Goal: Task Accomplishment & Management: Use online tool/utility

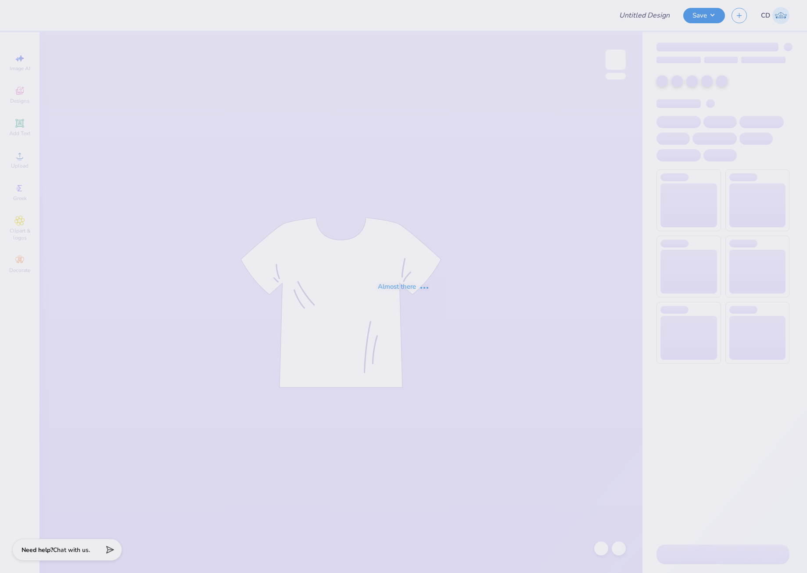
type input "SK ISU HOCO"
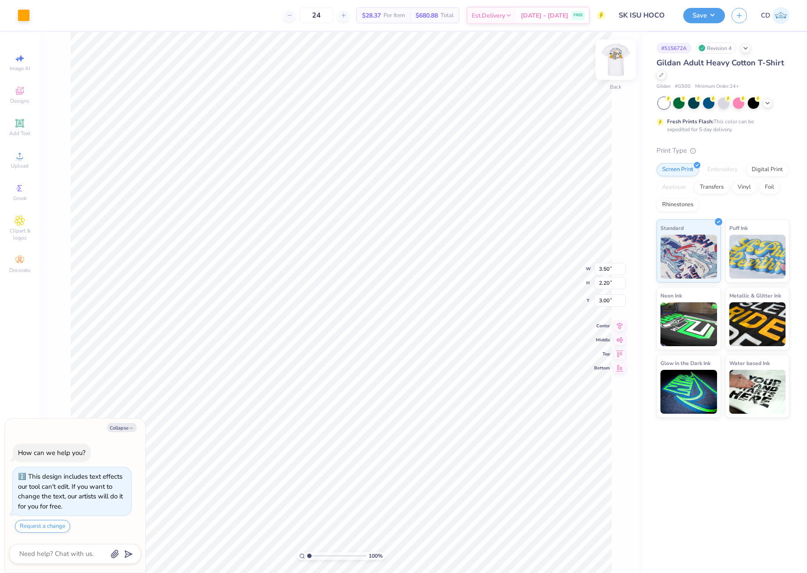
click at [615, 57] on img at bounding box center [615, 59] width 35 height 35
click at [13, 160] on div "Upload" at bounding box center [19, 160] width 31 height 26
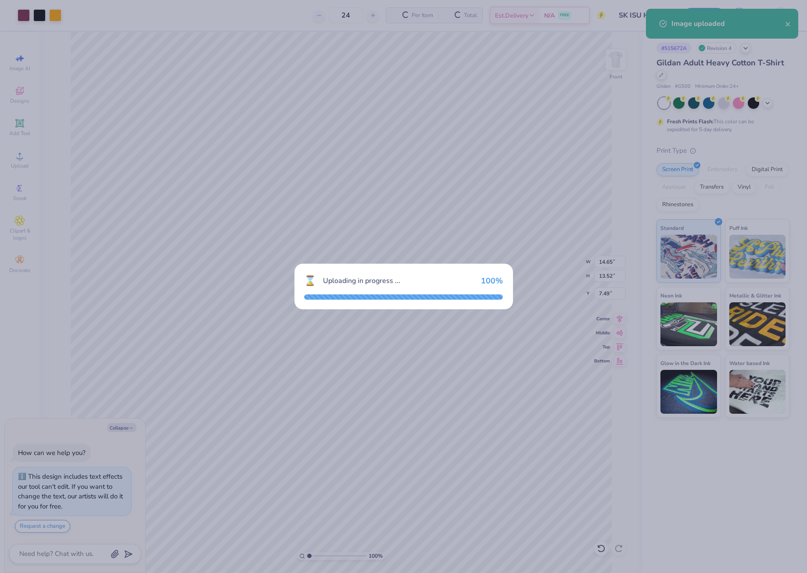
type textarea "x"
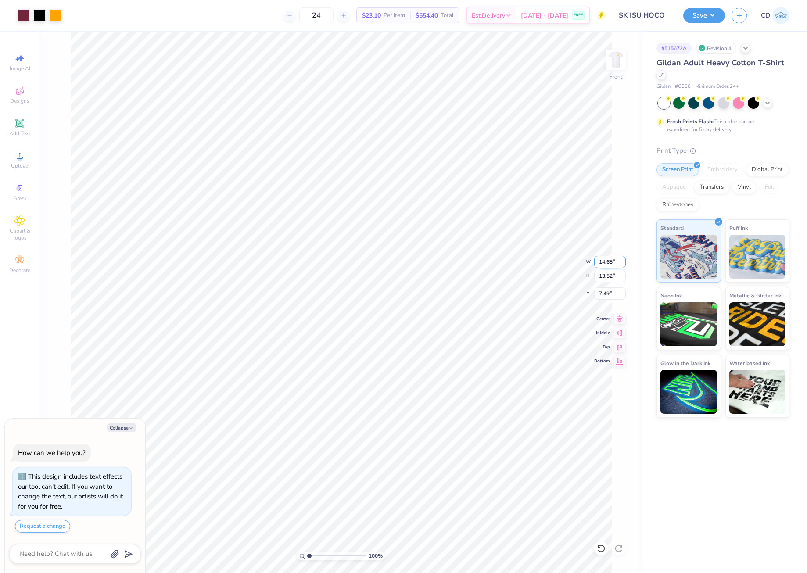
drag, startPoint x: 598, startPoint y: 259, endPoint x: 615, endPoint y: 262, distance: 17.4
click at [615, 262] on input "14.65" at bounding box center [610, 262] width 32 height 12
type input "12.5"
type textarea "x"
type input "12.50"
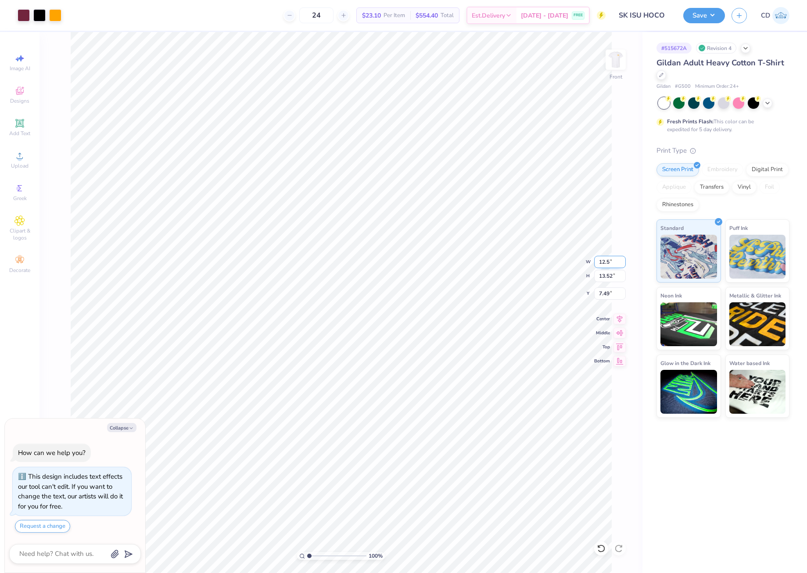
type input "11.54"
drag, startPoint x: 597, startPoint y: 294, endPoint x: 613, endPoint y: 294, distance: 16.7
click at [613, 294] on input "8.48" at bounding box center [610, 294] width 32 height 12
type input "3"
type textarea "x"
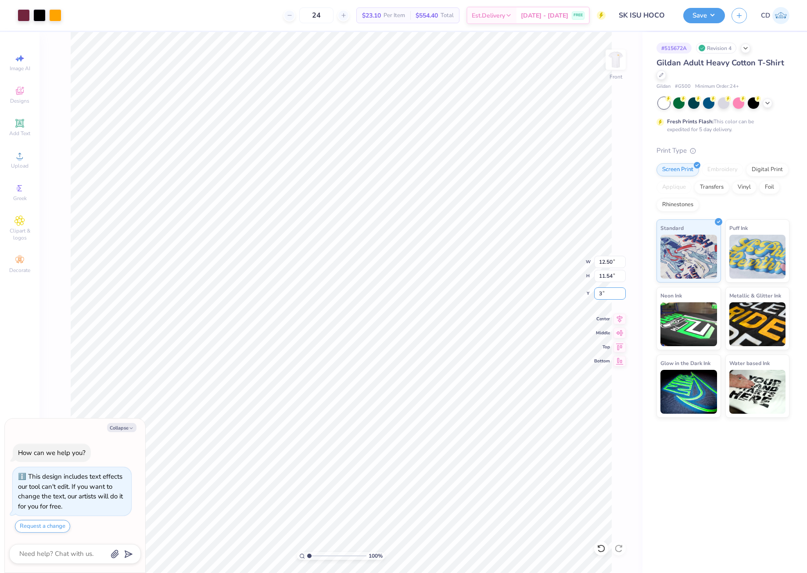
type input "3.00"
click at [688, 21] on button "Save" at bounding box center [704, 14] width 42 height 15
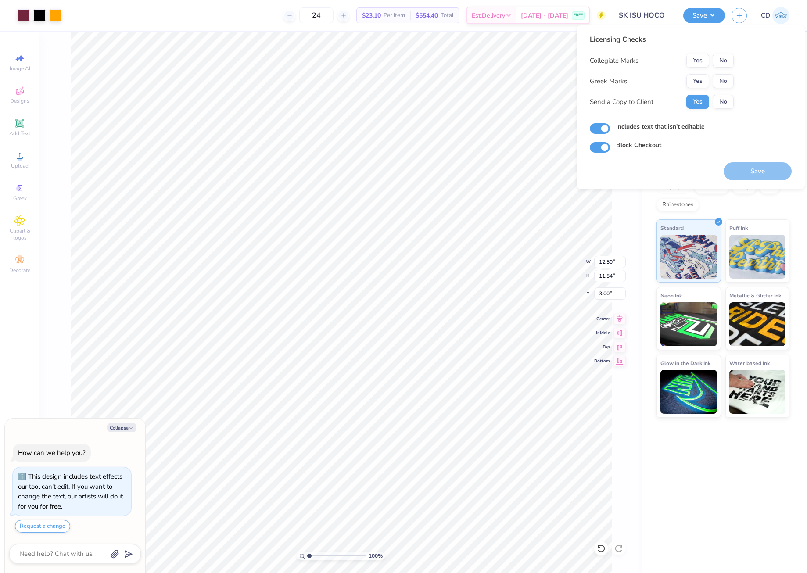
click at [709, 85] on div "Yes No" at bounding box center [710, 81] width 47 height 14
click at [694, 83] on button "Yes" at bounding box center [698, 81] width 23 height 14
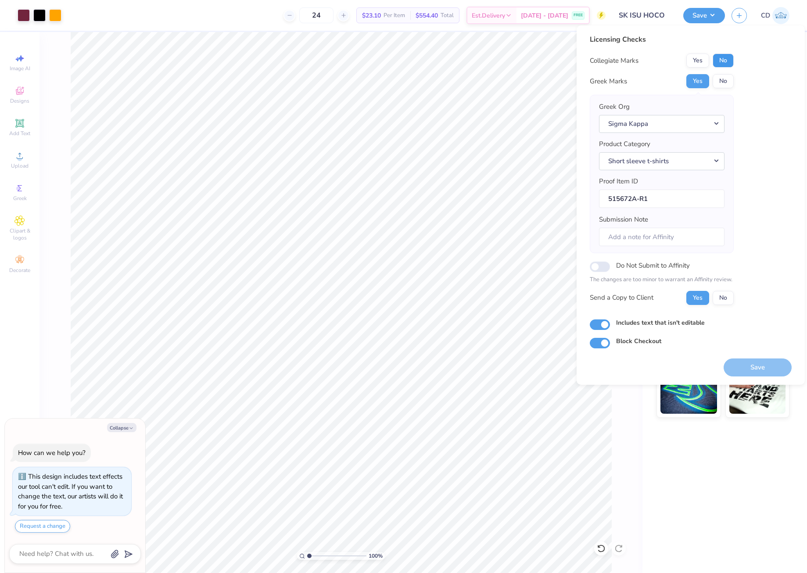
click at [725, 54] on button "No" at bounding box center [723, 61] width 21 height 14
click at [771, 363] on button "Save" at bounding box center [758, 368] width 68 height 18
type textarea "x"
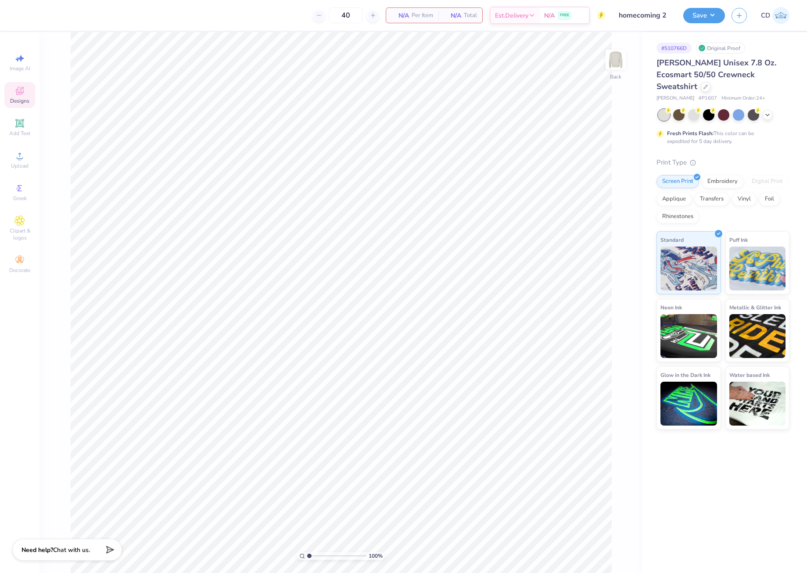
click at [23, 95] on icon at bounding box center [19, 91] width 11 height 11
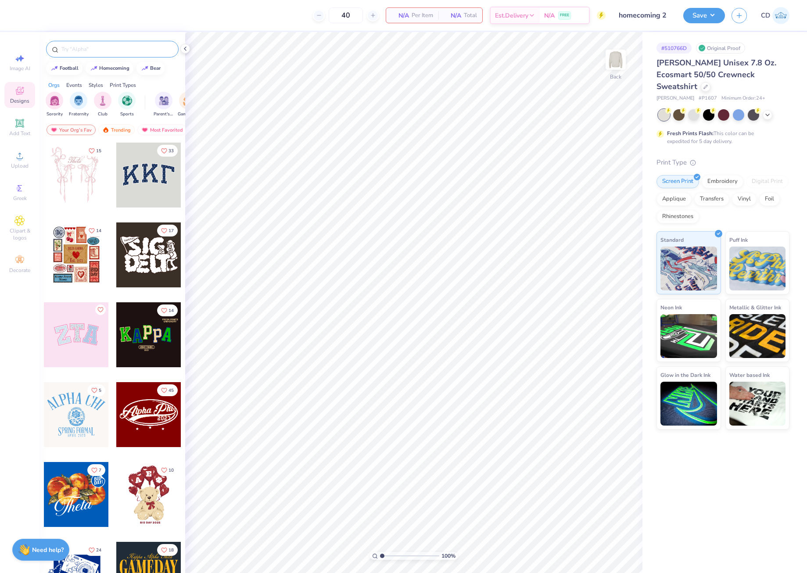
click at [131, 47] on input "text" at bounding box center [117, 49] width 112 height 9
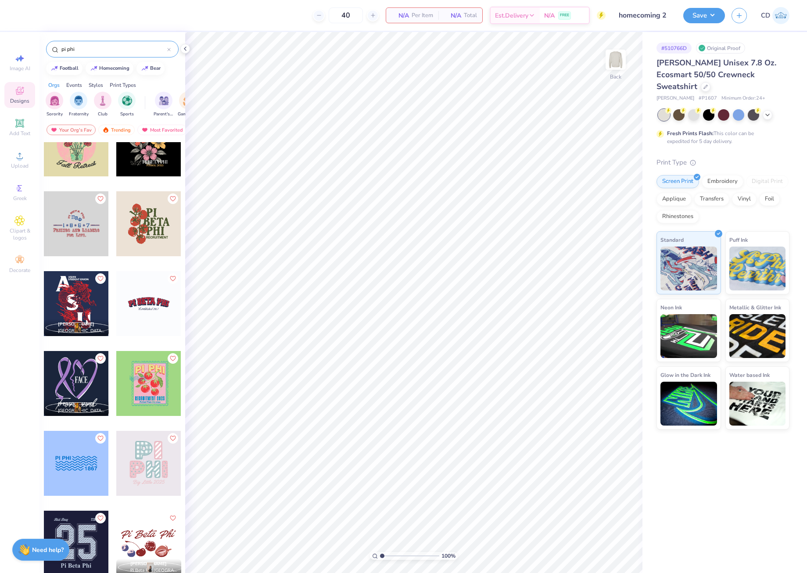
scroll to position [351, 0]
click at [109, 52] on input "pi phi" at bounding box center [114, 49] width 107 height 9
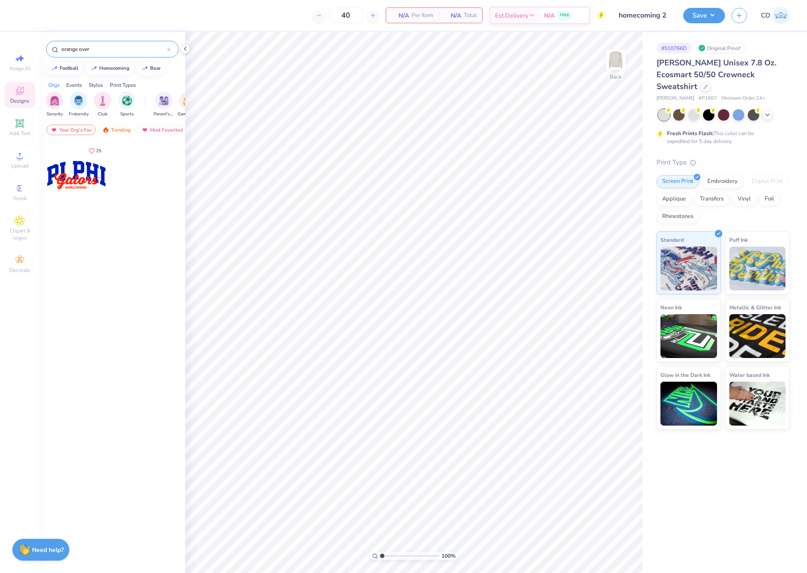
type input "orange over"
click at [77, 174] on div at bounding box center [76, 175] width 65 height 65
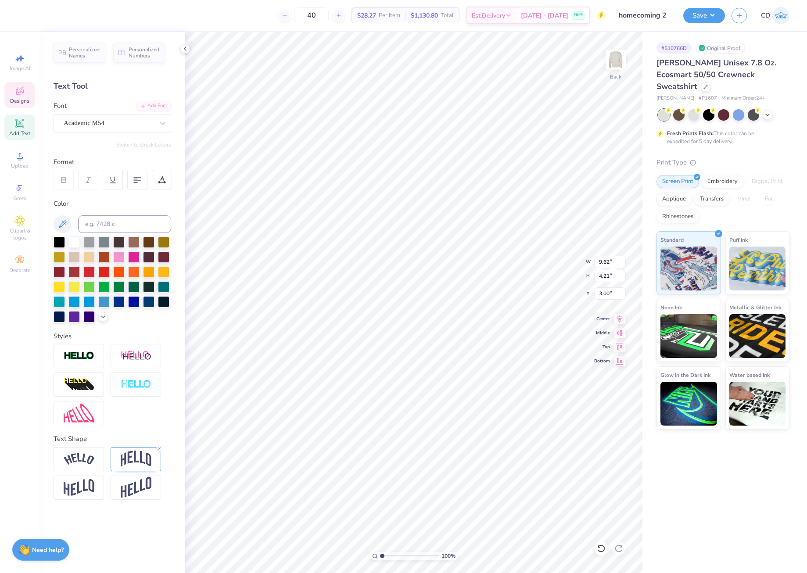
scroll to position [7, 2]
type textarea "DELTA ZETA"
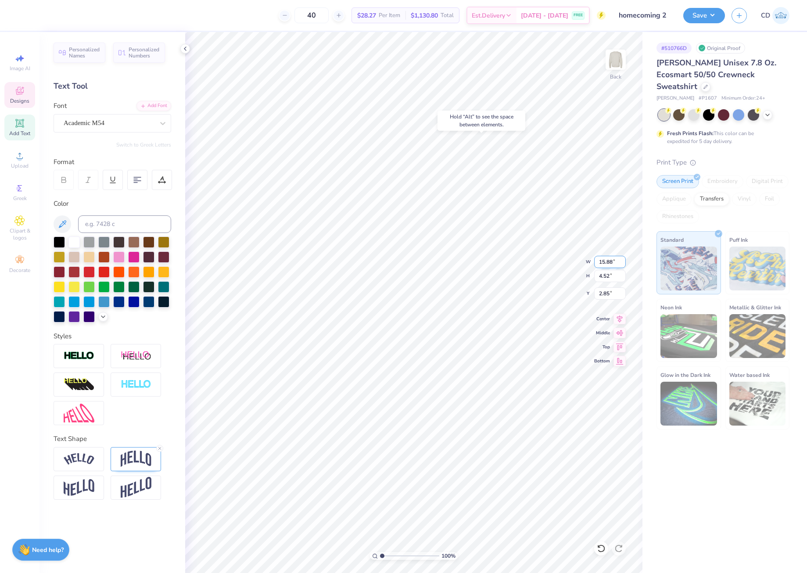
drag, startPoint x: 598, startPoint y: 263, endPoint x: 612, endPoint y: 263, distance: 14.5
click at [612, 263] on input "15.88" at bounding box center [610, 262] width 32 height 12
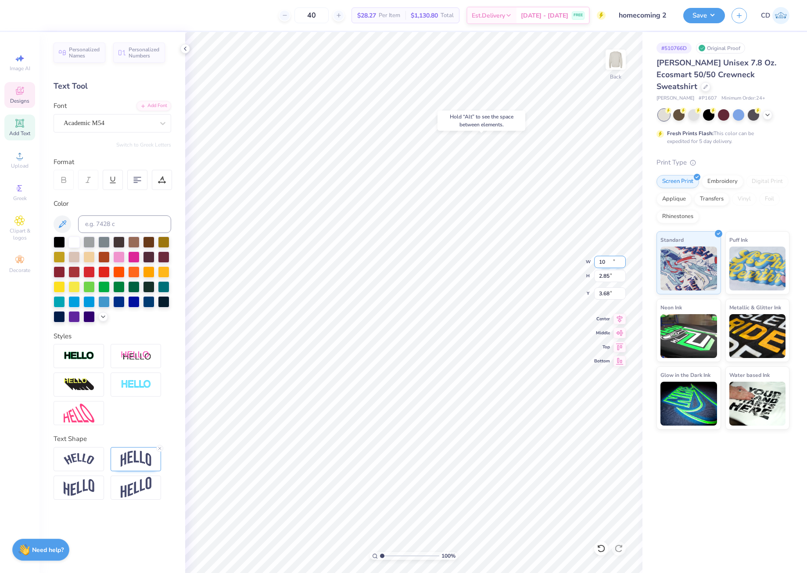
type input "10.00"
type input "2.85"
type input "3.70"
click at [602, 262] on input "10.00" at bounding box center [610, 262] width 32 height 12
type input "11.00"
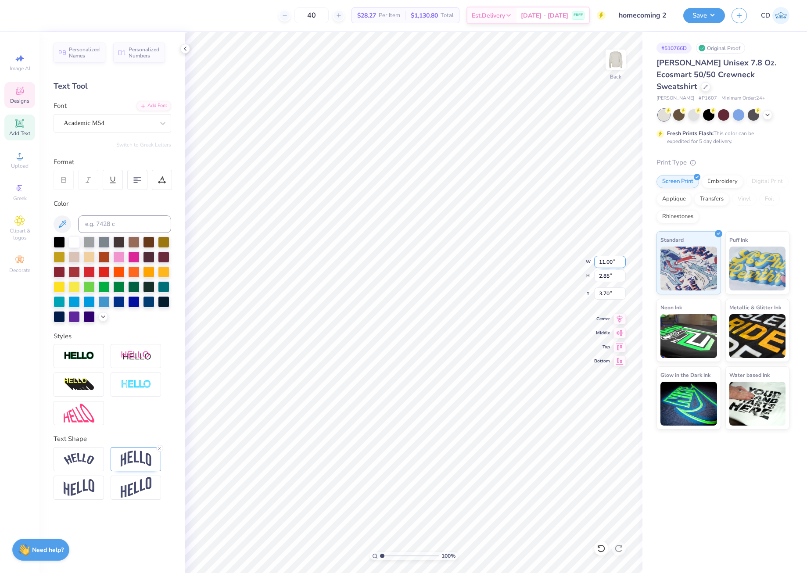
type input "3.13"
type input "3.55"
click at [115, 222] on input at bounding box center [124, 225] width 93 height 18
type input "209"
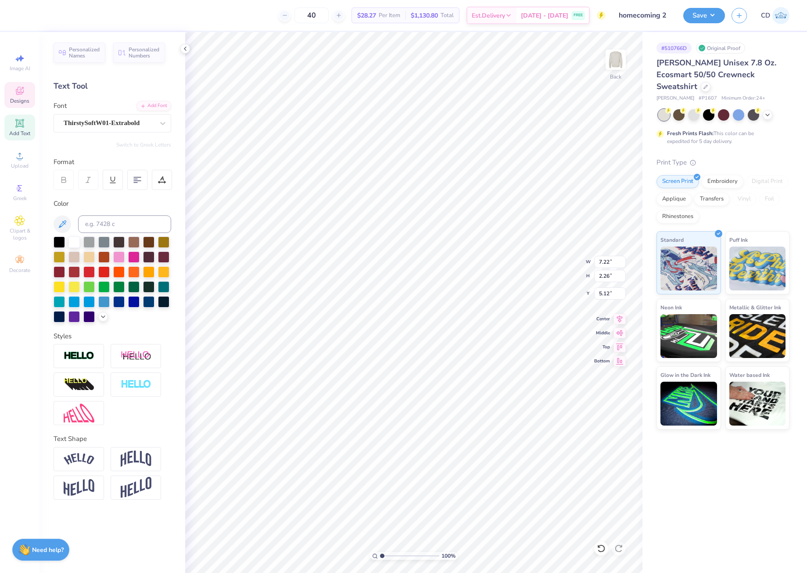
type textarea "Fire Up Chips!"
type input "9.03"
type input "1.32"
type input "5.36"
click at [616, 317] on icon at bounding box center [620, 318] width 12 height 11
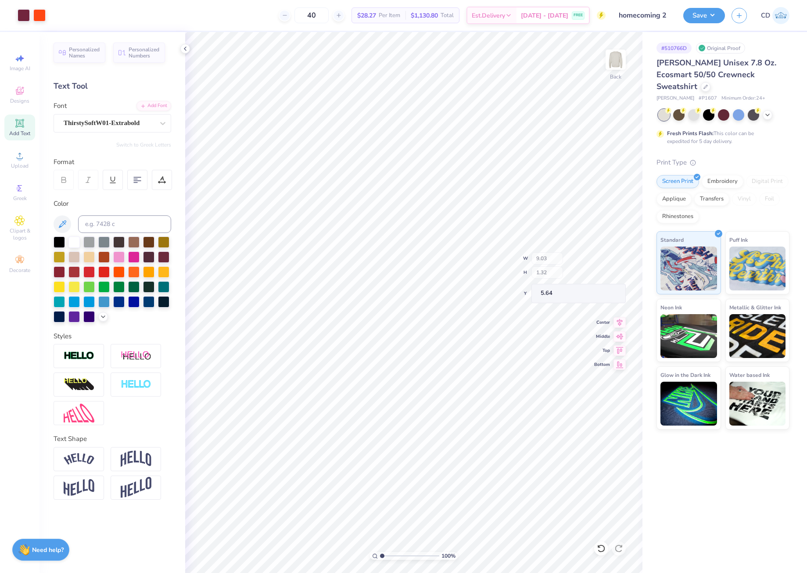
type input "5.64"
drag, startPoint x: 382, startPoint y: 555, endPoint x: 388, endPoint y: 555, distance: 5.7
type input "1.97"
click at [388, 555] on input "range" at bounding box center [409, 556] width 59 height 8
type input "5.85"
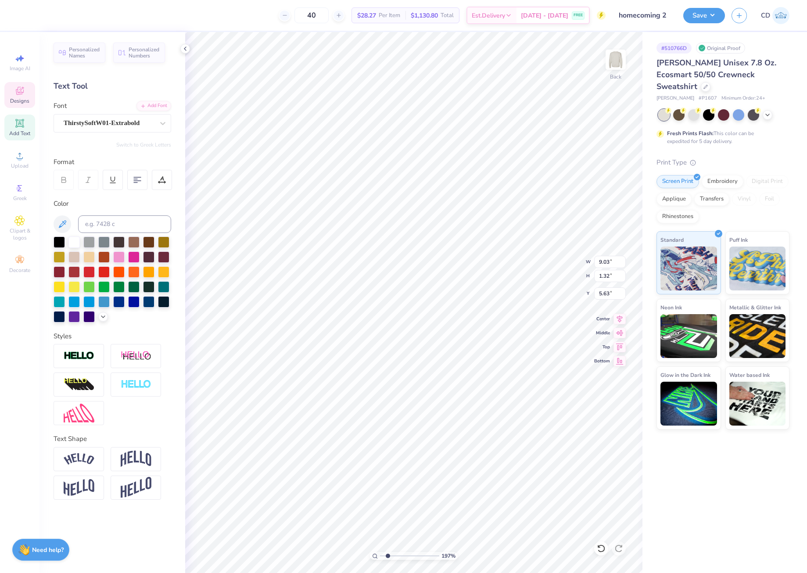
type input "5.63"
drag, startPoint x: 387, startPoint y: 553, endPoint x: 403, endPoint y: 552, distance: 15.9
click at [403, 552] on input "range" at bounding box center [409, 556] width 59 height 8
type input "4.5"
type input "5.86"
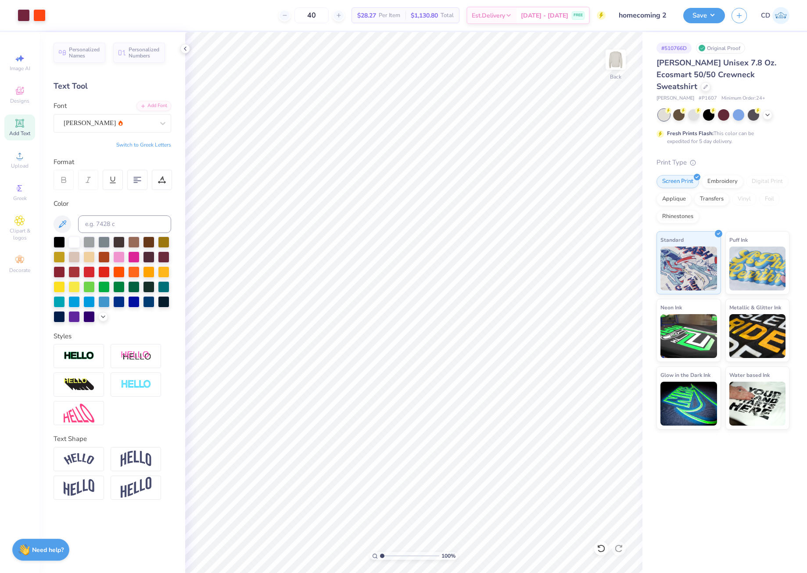
drag, startPoint x: 403, startPoint y: 557, endPoint x: 375, endPoint y: 557, distance: 27.7
click at [380, 557] on input "range" at bounding box center [409, 556] width 59 height 8
click at [622, 318] on icon at bounding box center [620, 318] width 12 height 11
drag, startPoint x: 381, startPoint y: 557, endPoint x: 397, endPoint y: 552, distance: 16.8
click at [397, 552] on input "range" at bounding box center [409, 556] width 59 height 8
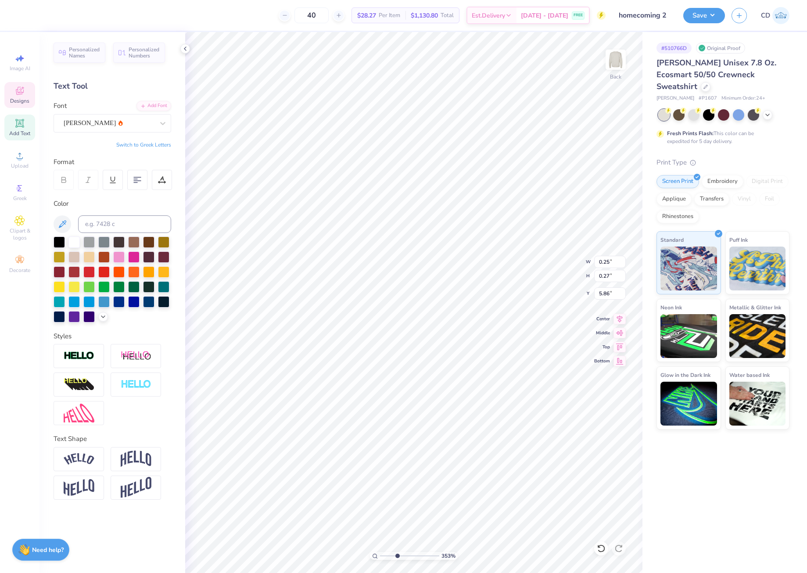
type input "3.53"
type input "5.81"
drag, startPoint x: 396, startPoint y: 555, endPoint x: 372, endPoint y: 556, distance: 23.7
type input "1"
click at [380, 556] on input "range" at bounding box center [409, 556] width 59 height 8
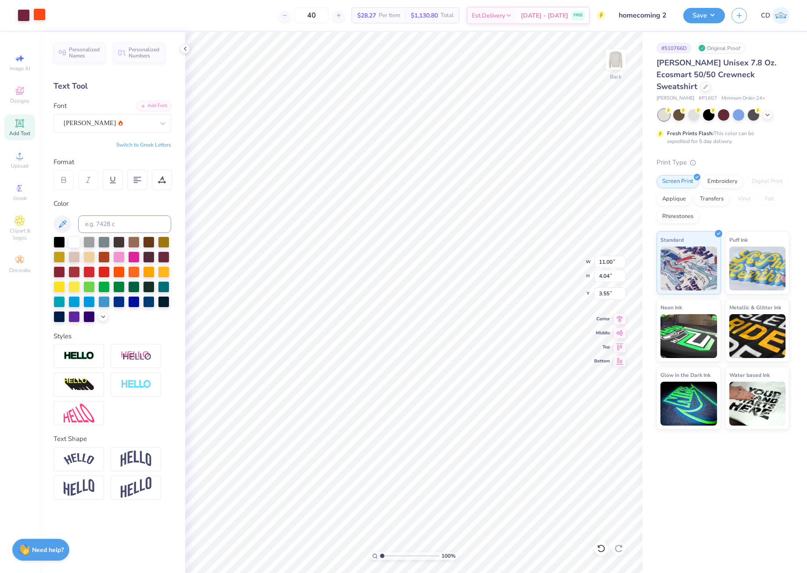
click at [42, 14] on div at bounding box center [39, 14] width 12 height 12
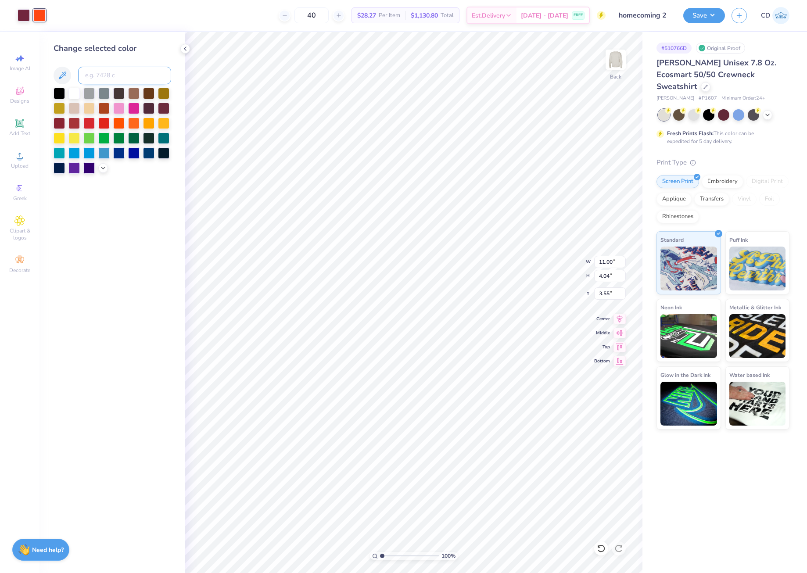
click at [125, 73] on input at bounding box center [124, 76] width 93 height 18
type input "123"
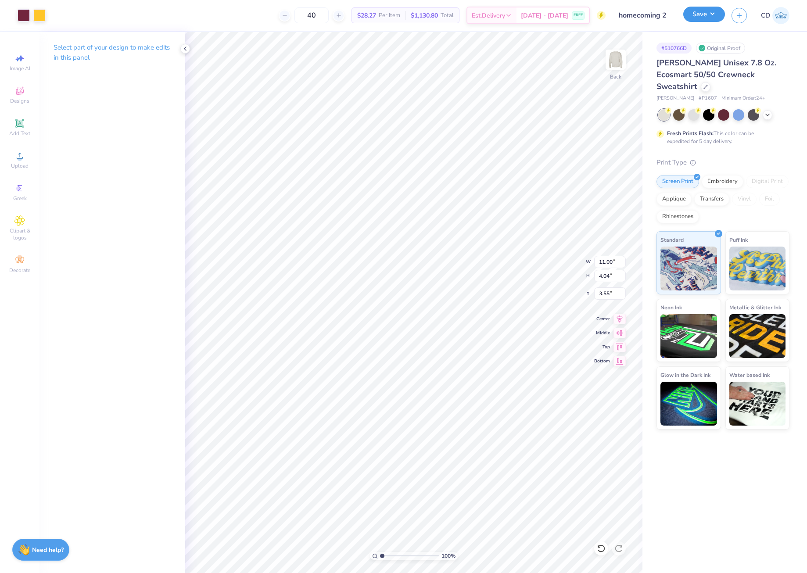
click at [699, 15] on button "Save" at bounding box center [704, 14] width 42 height 15
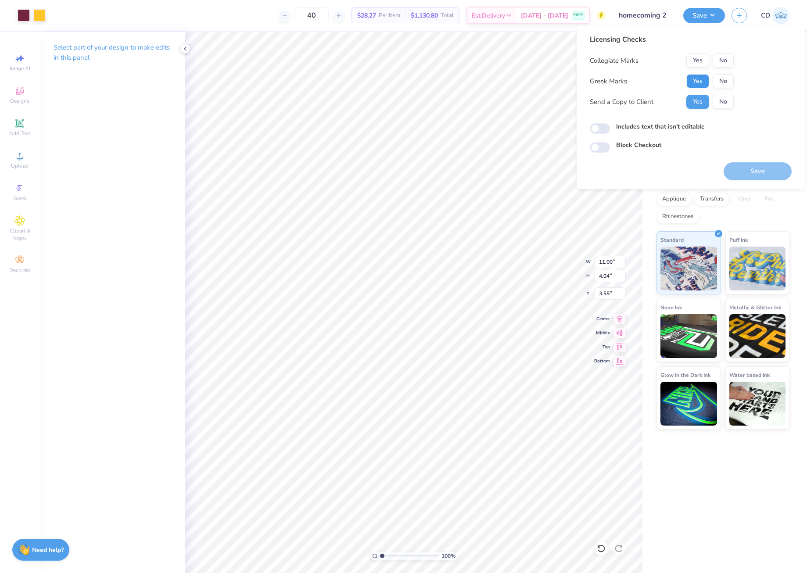
click at [701, 87] on button "Yes" at bounding box center [698, 81] width 23 height 14
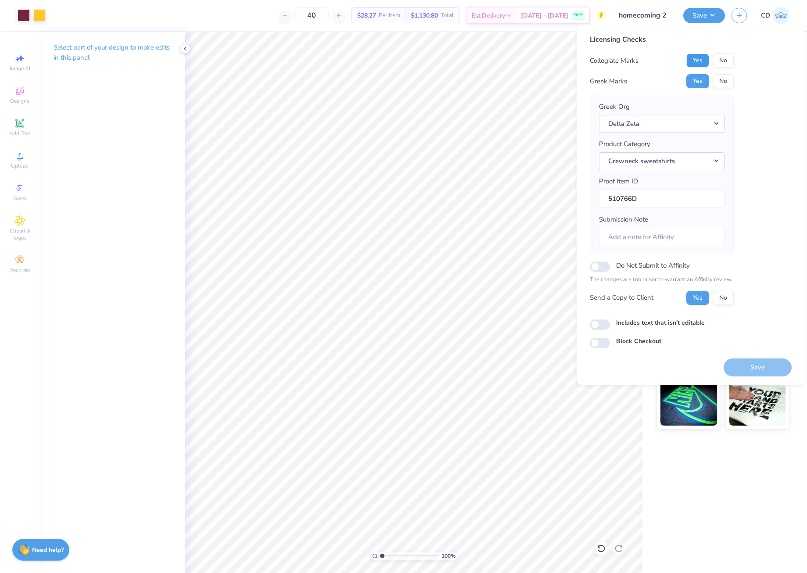
click at [697, 60] on button "Yes" at bounding box center [698, 61] width 23 height 14
click at [765, 367] on button "Save" at bounding box center [758, 368] width 68 height 18
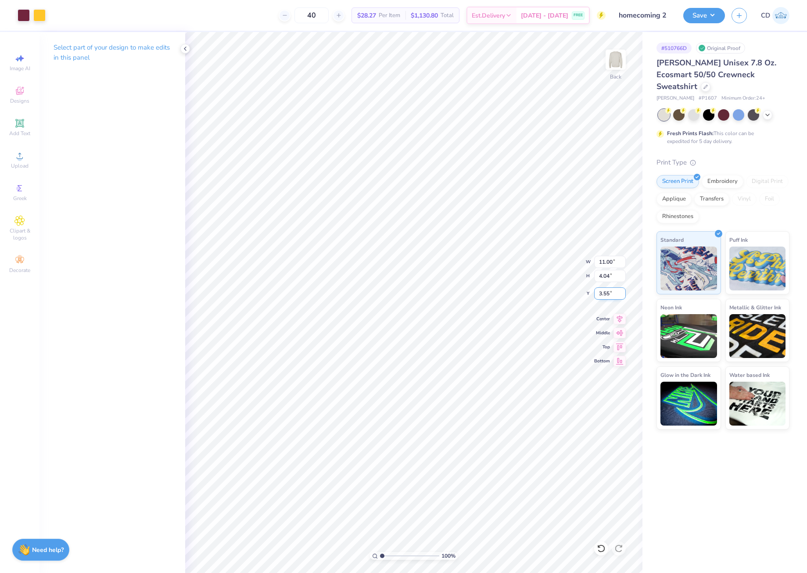
drag, startPoint x: 597, startPoint y: 292, endPoint x: 614, endPoint y: 290, distance: 17.6
click at [614, 290] on input "3.55" at bounding box center [610, 294] width 32 height 12
type input "3.00"
drag, startPoint x: 600, startPoint y: 264, endPoint x: 612, endPoint y: 264, distance: 12.7
click at [612, 264] on input "11.00" at bounding box center [610, 262] width 32 height 12
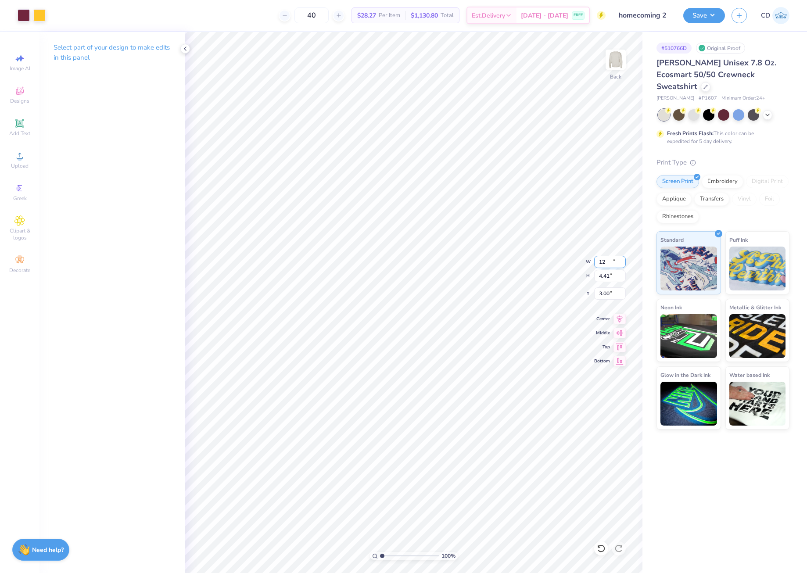
type input "12.00"
type input "4.41"
type input "2.82"
click at [700, 12] on button "Save" at bounding box center [704, 14] width 42 height 15
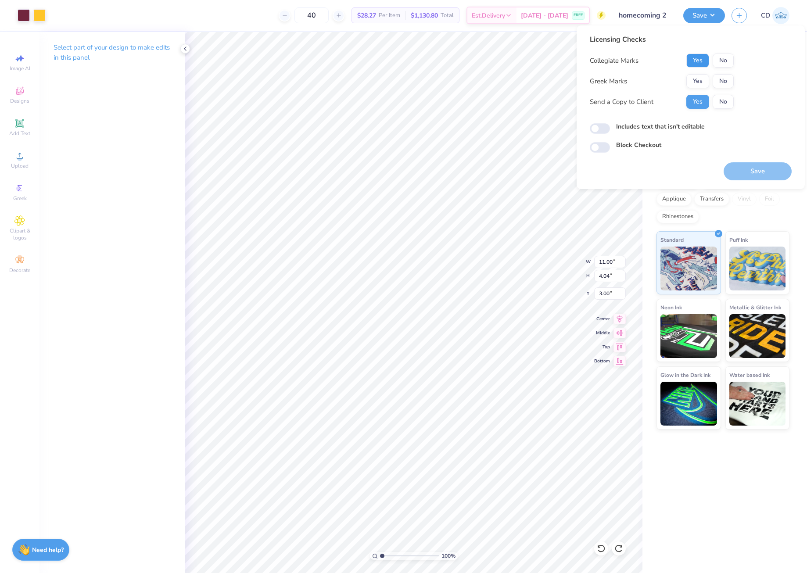
click at [699, 59] on button "Yes" at bounding box center [698, 61] width 23 height 14
click at [699, 78] on button "Yes" at bounding box center [698, 81] width 23 height 14
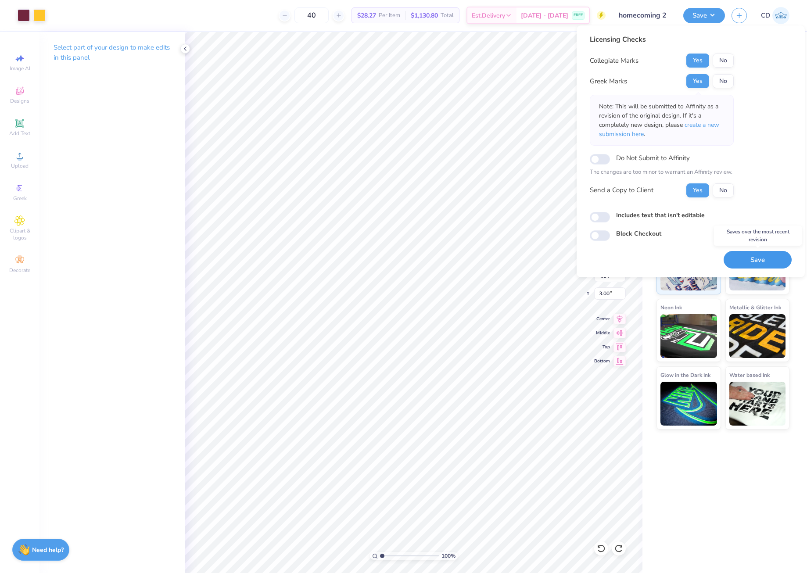
click at [763, 257] on button "Save" at bounding box center [758, 260] width 68 height 18
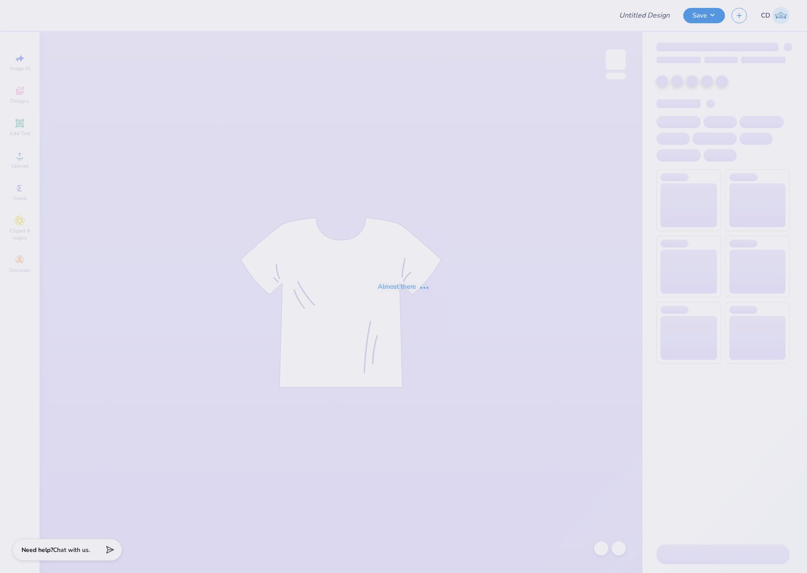
type input "homecoming 2"
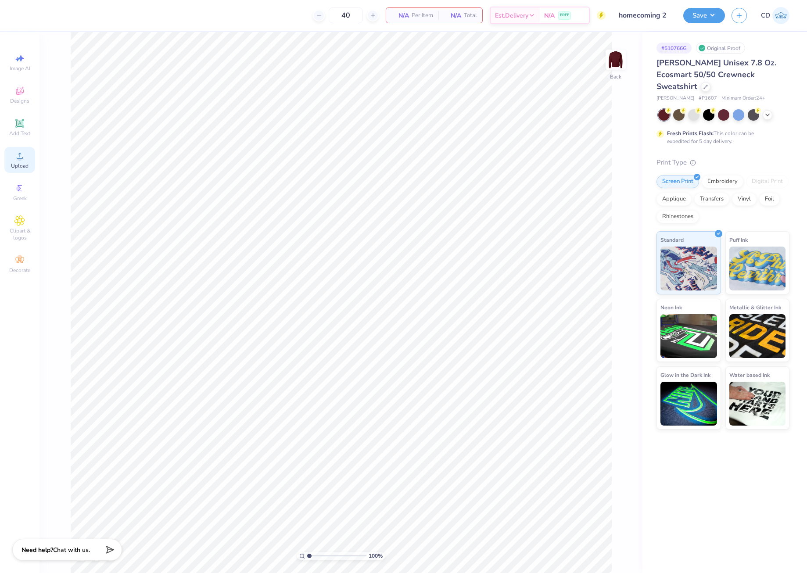
click at [17, 156] on icon at bounding box center [19, 156] width 11 height 11
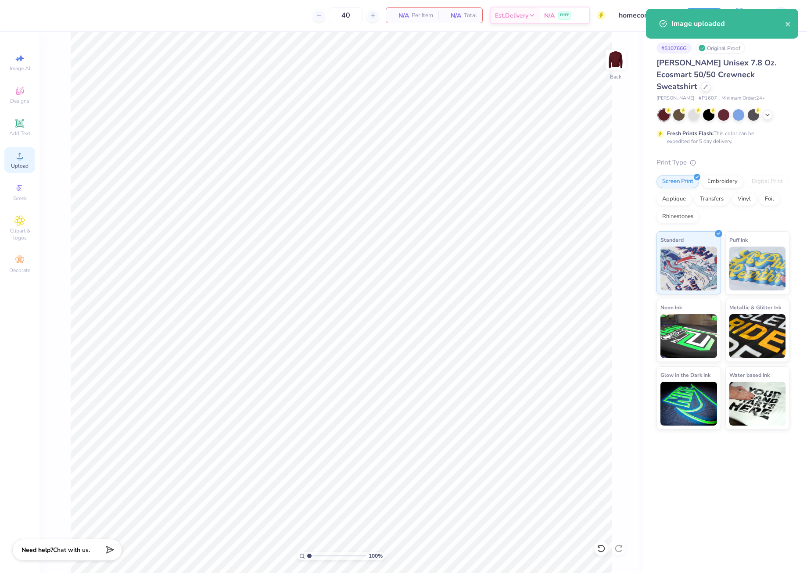
click at [16, 155] on icon at bounding box center [19, 156] width 11 height 11
drag, startPoint x: 599, startPoint y: 262, endPoint x: 615, endPoint y: 265, distance: 17.0
click at [615, 265] on input "15.00" at bounding box center [610, 262] width 32 height 12
type input "12.50"
type input "10.74"
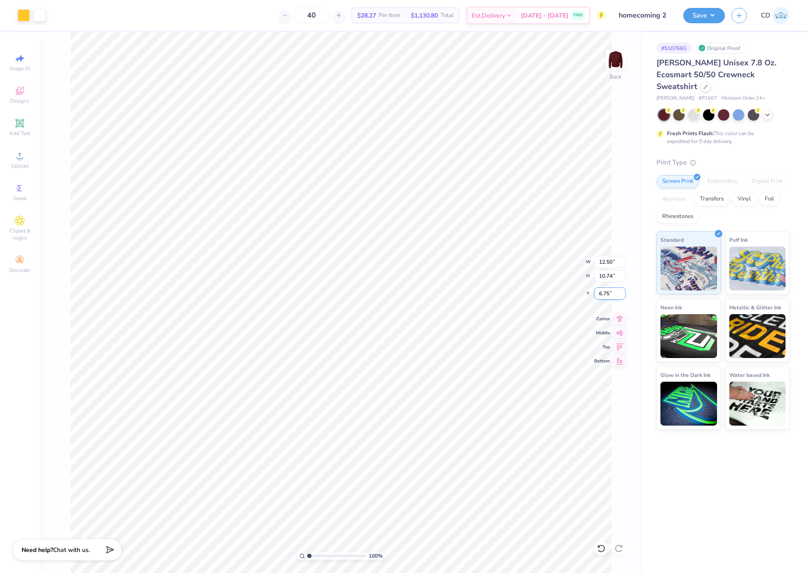
drag, startPoint x: 599, startPoint y: 294, endPoint x: 609, endPoint y: 293, distance: 10.1
click at [609, 293] on input "6.75" at bounding box center [610, 294] width 32 height 12
type input "2.50"
click at [694, 13] on button "Save" at bounding box center [704, 14] width 42 height 15
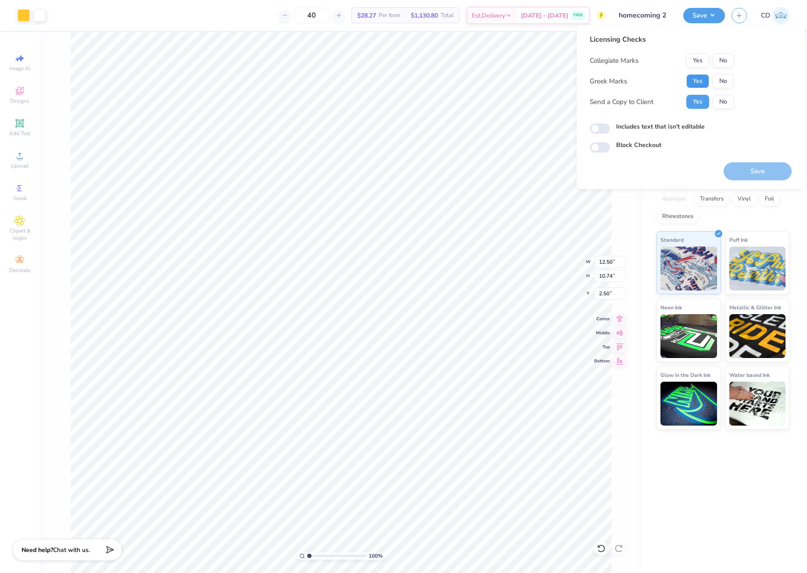
click at [702, 80] on button "Yes" at bounding box center [698, 81] width 23 height 14
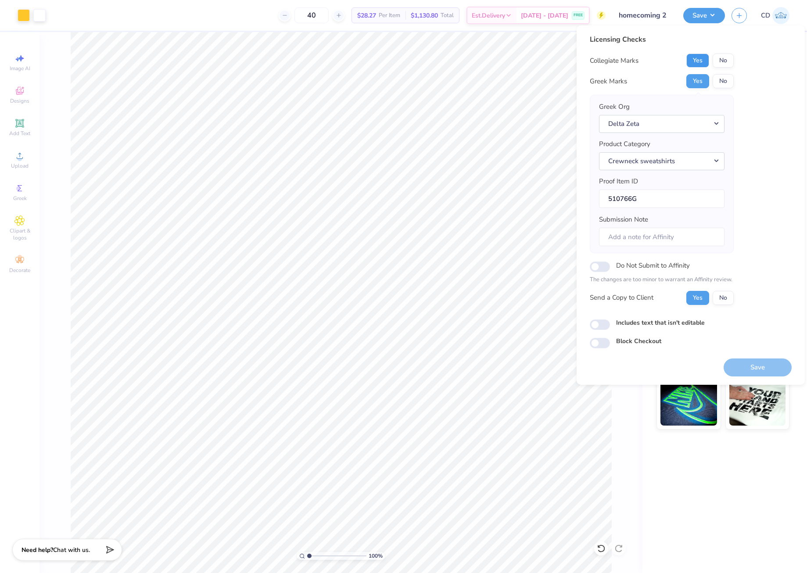
click at [699, 60] on button "Yes" at bounding box center [698, 61] width 23 height 14
click at [603, 326] on input "Includes text that isn't editable" at bounding box center [600, 325] width 20 height 11
checkbox input "true"
click at [750, 371] on button "Save" at bounding box center [758, 368] width 68 height 18
